Goal: Information Seeking & Learning: Learn about a topic

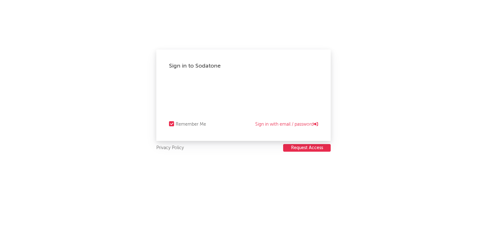
select select "other"
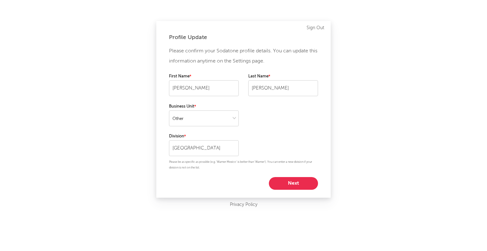
click at [292, 185] on button "Next" at bounding box center [293, 183] width 49 height 13
select select "other"
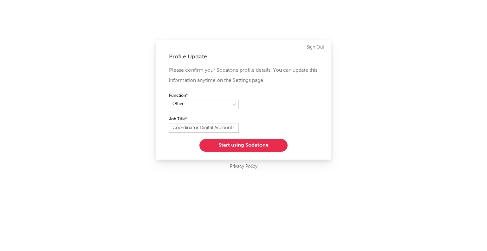
click at [253, 147] on button "Start using Sodatone" at bounding box center [243, 145] width 88 height 13
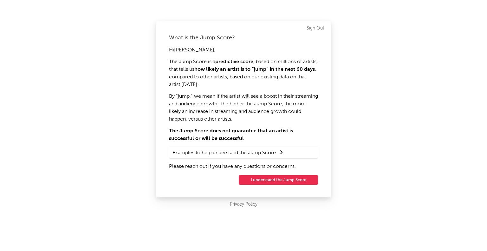
click at [270, 178] on button "I understand the Jump Score" at bounding box center [278, 180] width 79 height 10
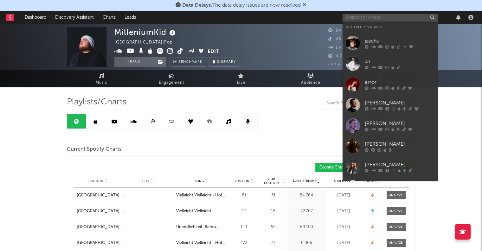
click at [354, 16] on input "text" at bounding box center [389, 18] width 95 height 8
paste input "[PERSON_NAME]"
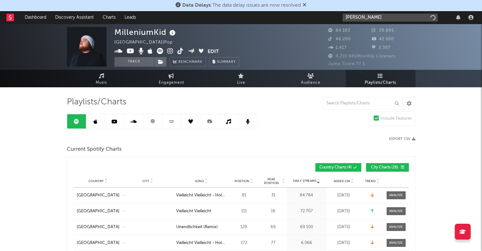
type input "[PERSON_NAME]"
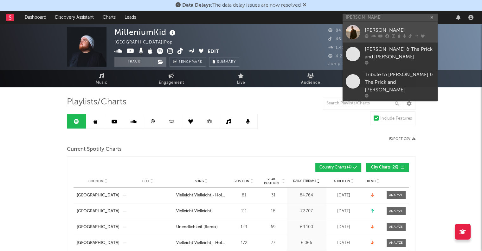
click at [375, 35] on icon at bounding box center [373, 36] width 5 height 4
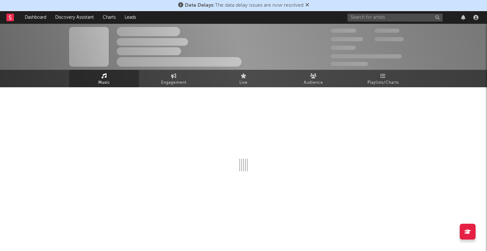
select select "6m"
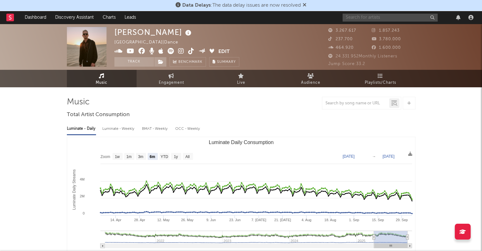
click at [364, 18] on input "text" at bounding box center [389, 18] width 95 height 8
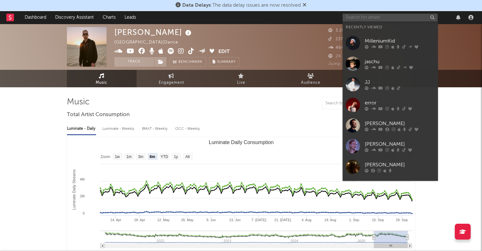
paste input "[PERSON_NAME]"
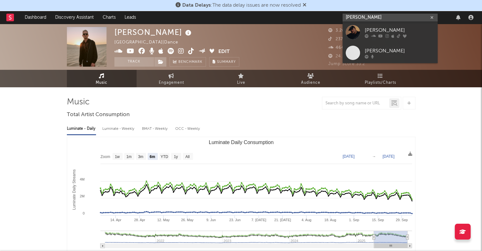
type input "[PERSON_NAME]"
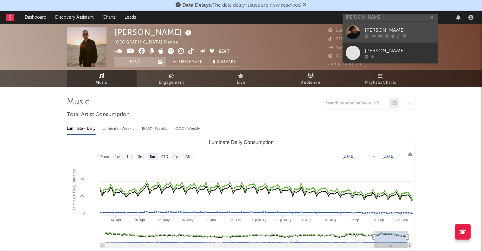
click at [375, 35] on icon at bounding box center [373, 36] width 5 height 4
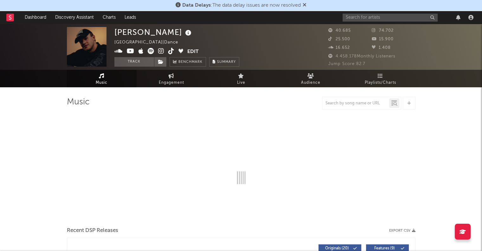
select select "6m"
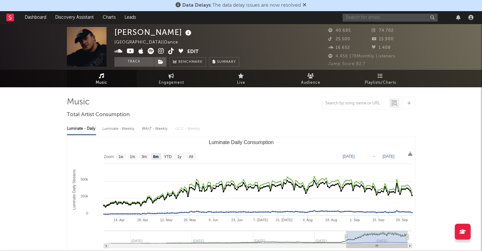
click at [364, 19] on input "text" at bounding box center [389, 18] width 95 height 8
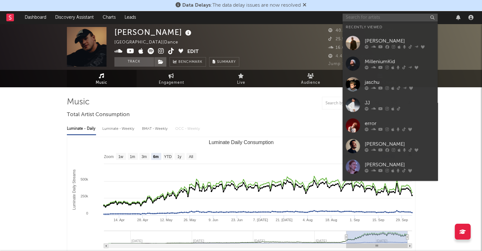
paste input "A7S"
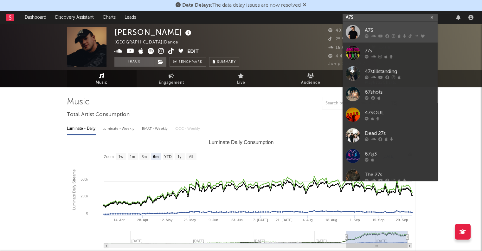
type input "A7S"
click at [369, 29] on div "A7S" at bounding box center [400, 30] width 70 height 8
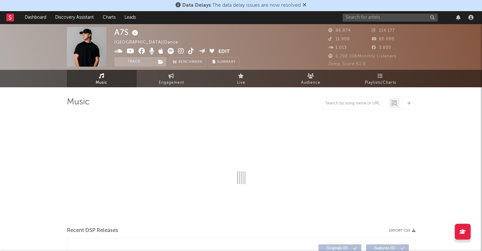
select select "6m"
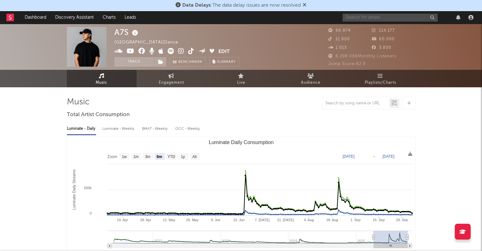
click at [375, 17] on input "text" at bounding box center [389, 18] width 95 height 8
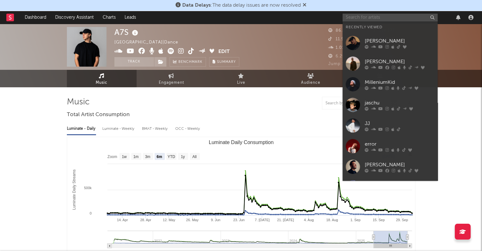
paste input "[PERSON_NAME]"
type input "[PERSON_NAME]"
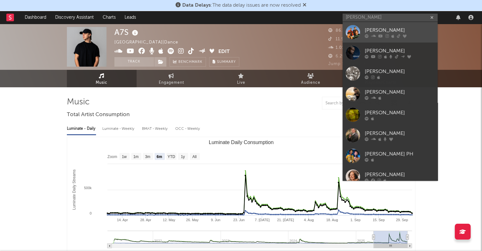
click at [372, 40] on link "[PERSON_NAME]" at bounding box center [389, 32] width 95 height 21
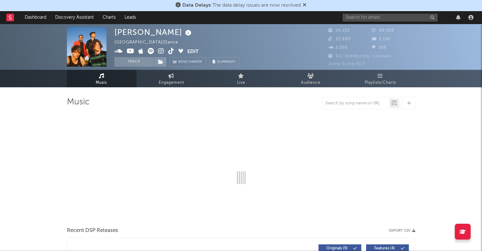
select select "6m"
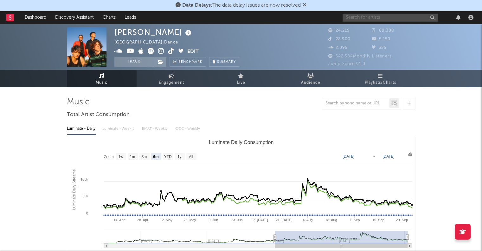
click at [364, 16] on input "text" at bounding box center [389, 18] width 95 height 8
paste input "Hypaton"
type input "Hypaton"
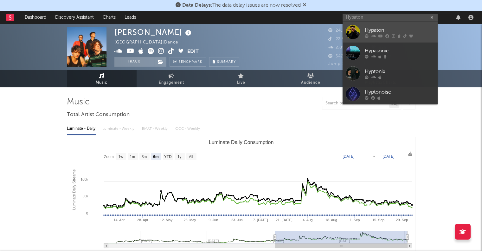
click at [375, 35] on icon at bounding box center [373, 36] width 5 height 4
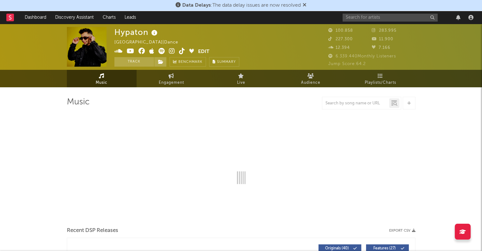
select select "6m"
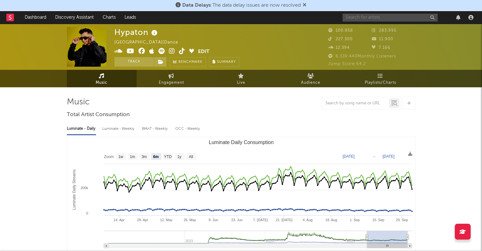
click at [349, 18] on input "text" at bounding box center [389, 18] width 95 height 8
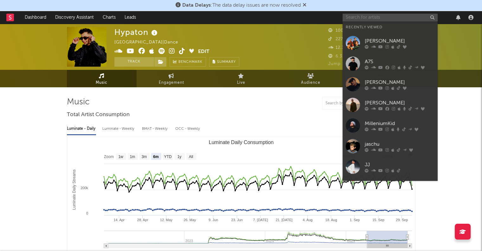
paste input "Sirin Inci"
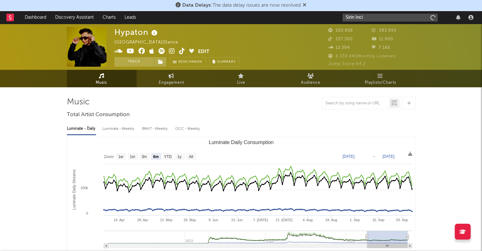
type input "Sirin Inci"
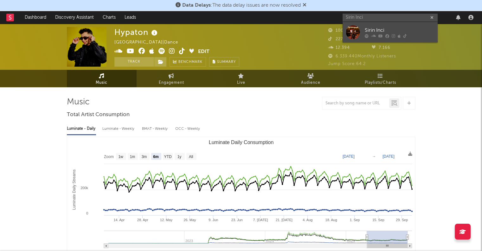
click at [362, 29] on link "Sirin Inci" at bounding box center [389, 32] width 95 height 21
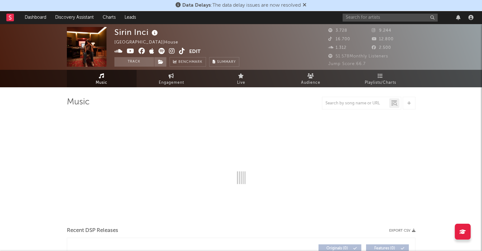
select select "1w"
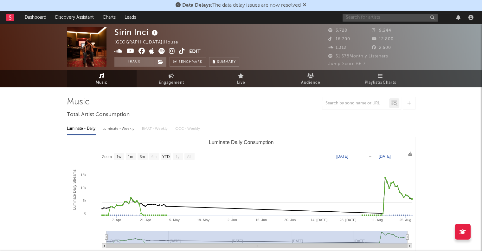
click at [360, 19] on input "text" at bounding box center [389, 18] width 95 height 8
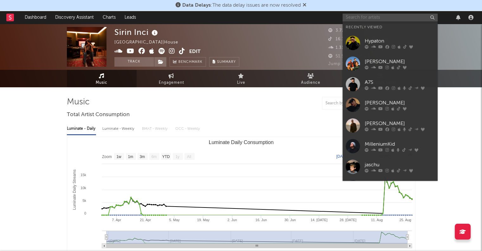
paste input "[PERSON_NAME]"
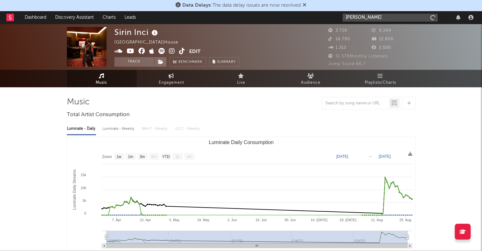
type input "[PERSON_NAME]"
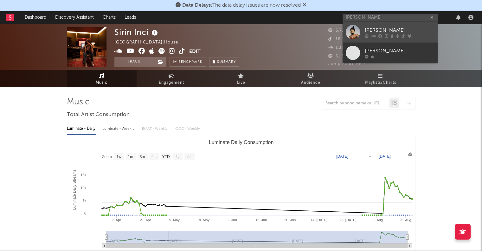
click at [370, 33] on div "[PERSON_NAME]" at bounding box center [400, 30] width 70 height 8
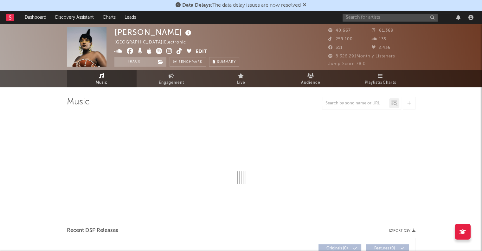
select select "6m"
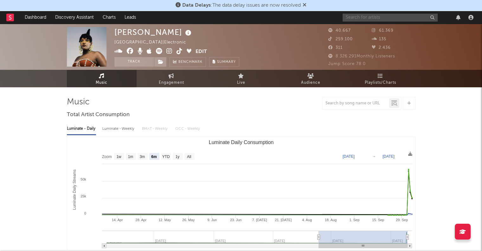
click at [369, 19] on input "text" at bounding box center [389, 18] width 95 height 8
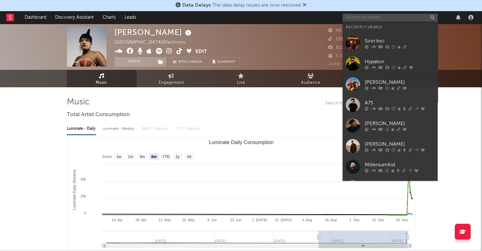
paste input "Paracek"
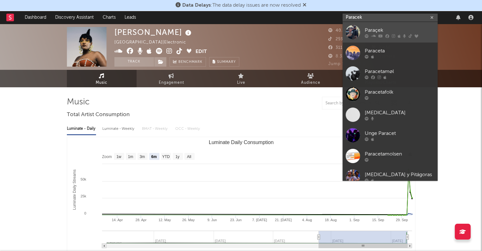
type input "Paracek"
click at [377, 35] on div at bounding box center [400, 36] width 70 height 4
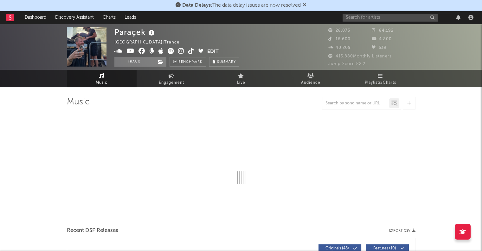
select select "6m"
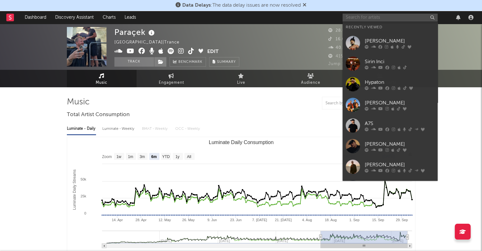
click at [361, 20] on input "text" at bounding box center [389, 18] width 95 height 8
paste input "Saliou"
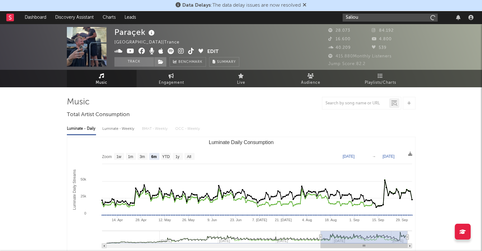
type input "Saliou"
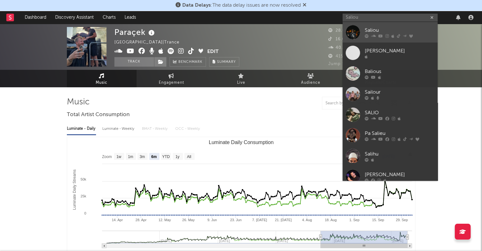
click at [362, 31] on link "Saliou" at bounding box center [389, 32] width 95 height 21
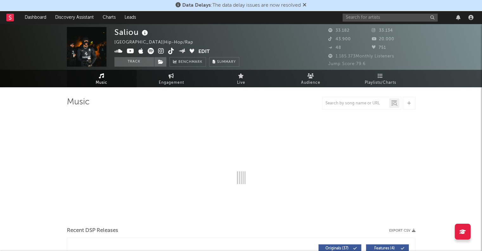
select select "6m"
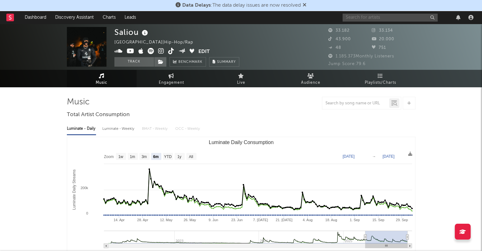
click at [366, 15] on input "text" at bounding box center [389, 18] width 95 height 8
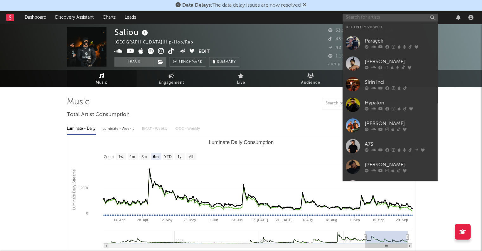
paste input "Charlize"
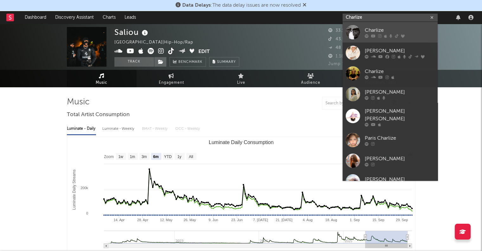
type input "Charlize"
click at [369, 29] on div "Charlize" at bounding box center [400, 30] width 70 height 8
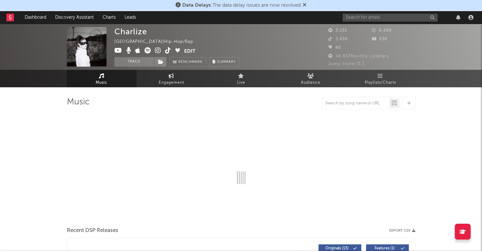
select select "1w"
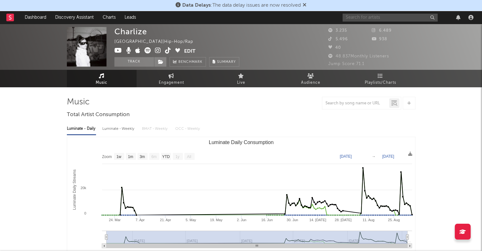
click at [357, 18] on input "text" at bounding box center [389, 18] width 95 height 8
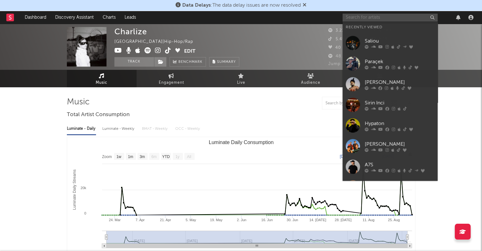
paste input "[PERSON_NAME]"
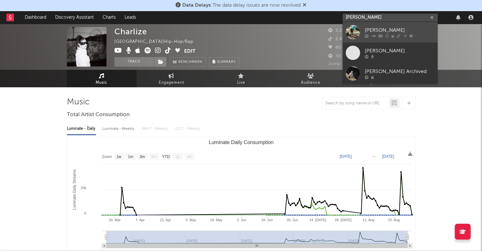
type input "[PERSON_NAME]"
click at [371, 31] on div "[PERSON_NAME]" at bounding box center [400, 30] width 70 height 8
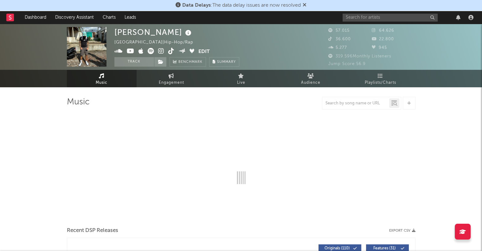
select select "6m"
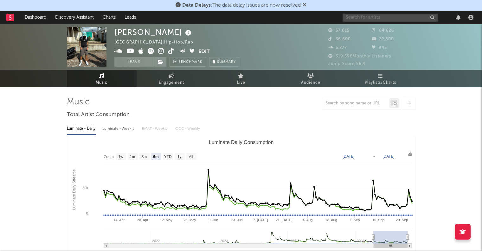
click at [366, 21] on input "text" at bounding box center [389, 18] width 95 height 8
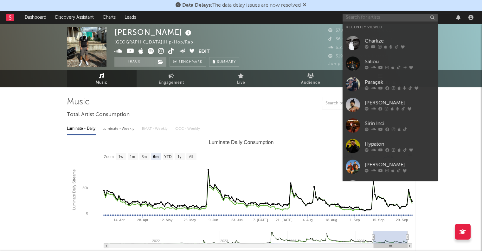
paste input "Junge Arbeiter"
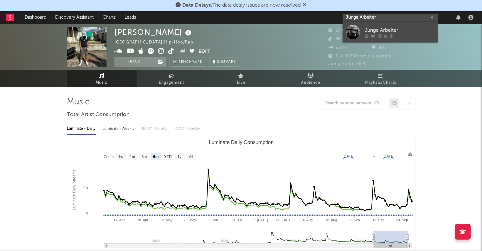
type input "Junge Arbeiter"
click at [369, 34] on div at bounding box center [400, 36] width 70 height 4
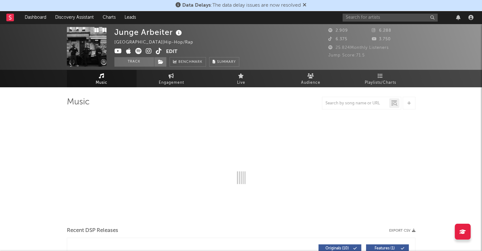
select select "6m"
